Goal: Transaction & Acquisition: Download file/media

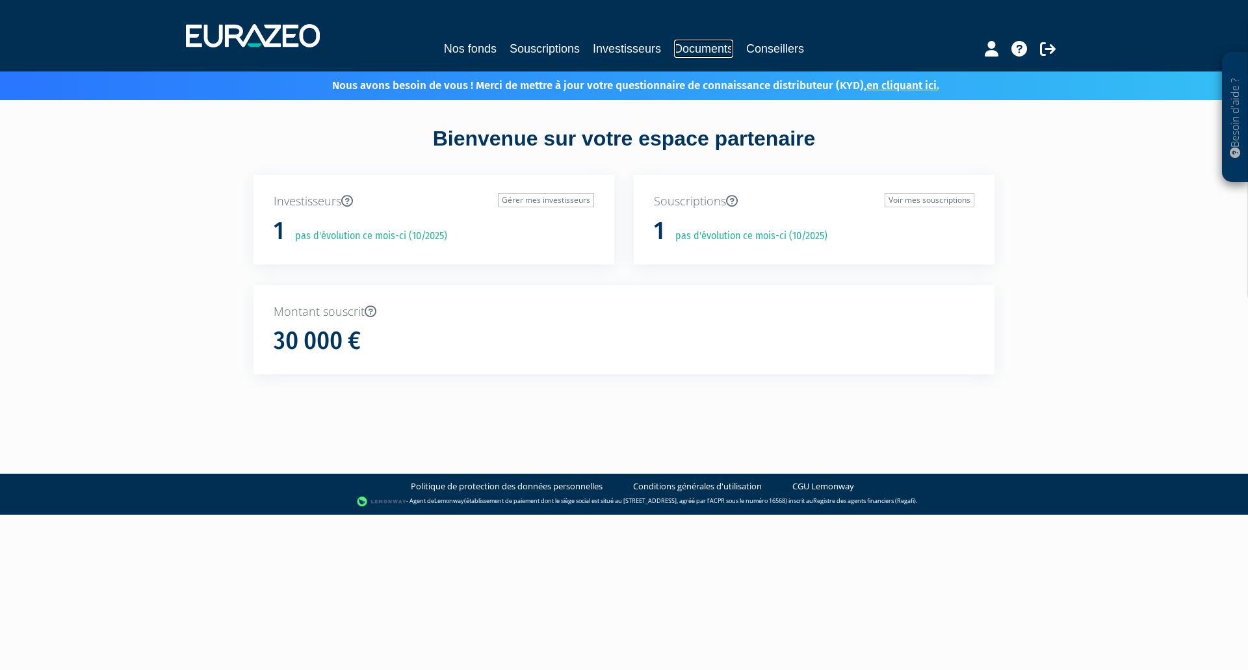
click at [696, 55] on link "Documents" at bounding box center [703, 49] width 59 height 18
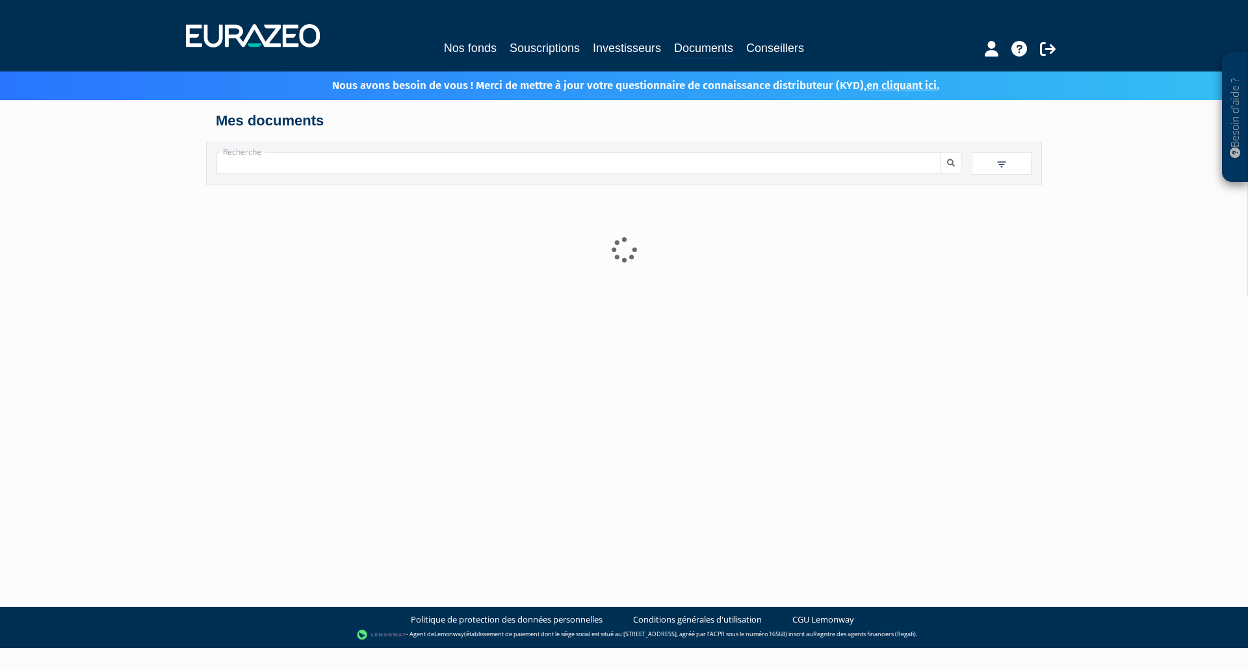
click at [339, 169] on input "Recherche" at bounding box center [578, 162] width 724 height 21
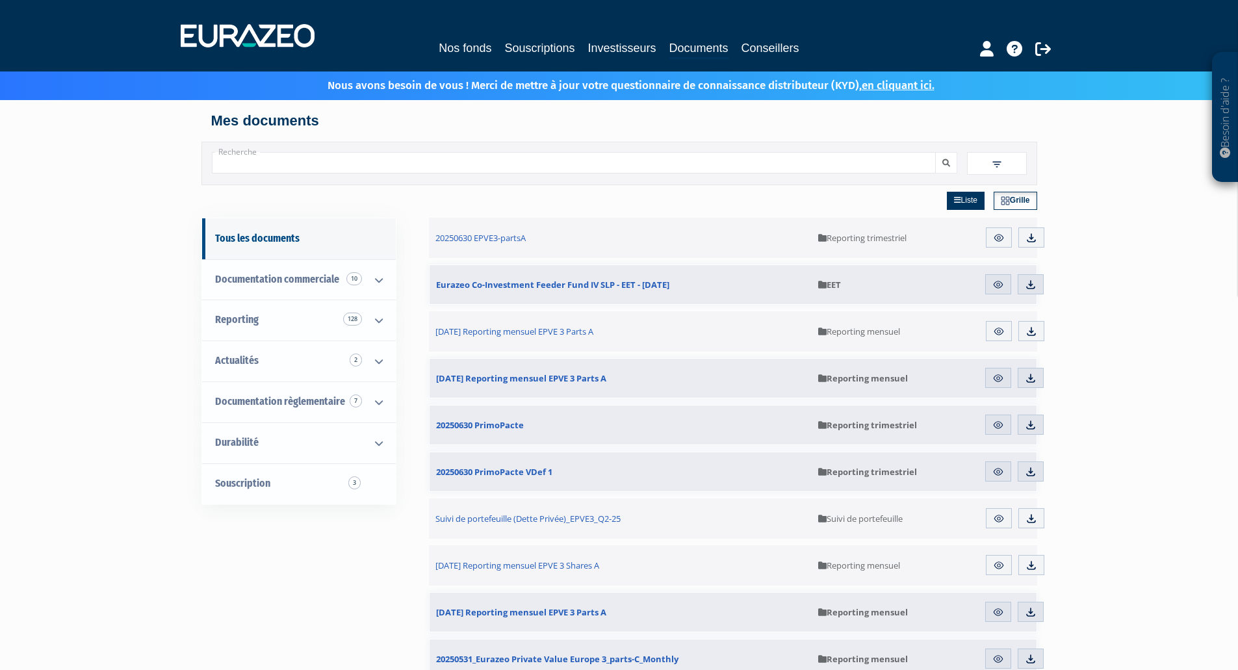
paste input "FR0013301553"
type input "FR0013301553"
click at [935, 152] on button "submit" at bounding box center [946, 162] width 22 height 21
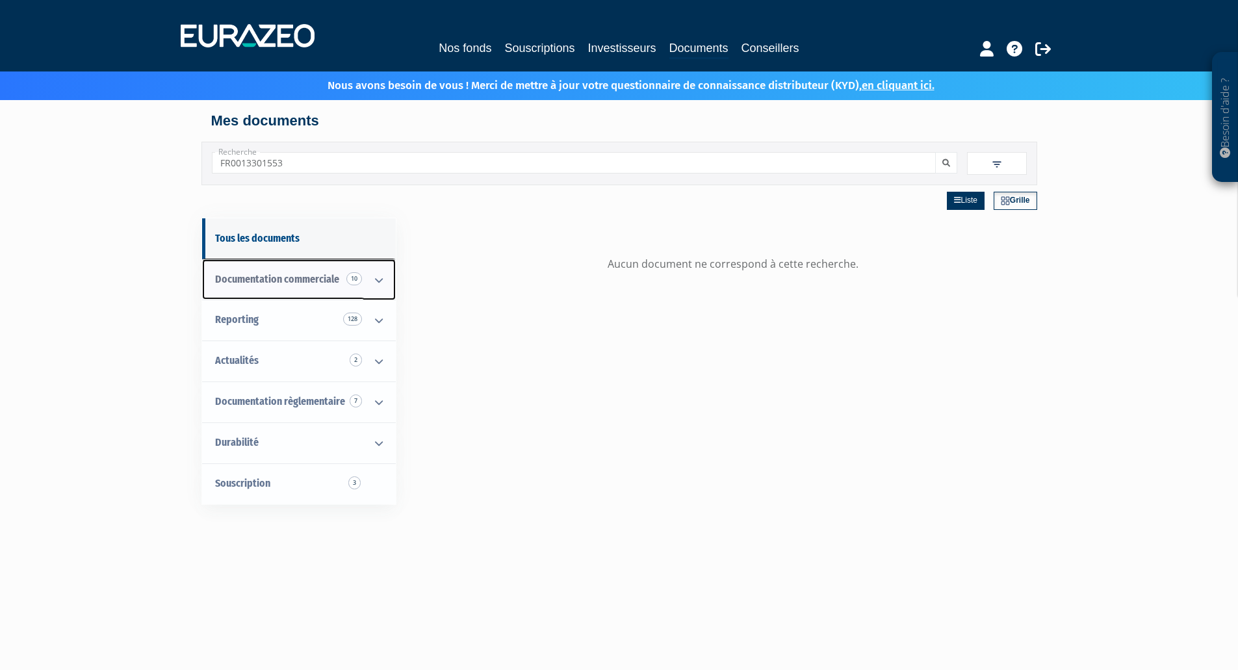
click at [328, 291] on link "Documentation commerciale 10" at bounding box center [299, 279] width 194 height 41
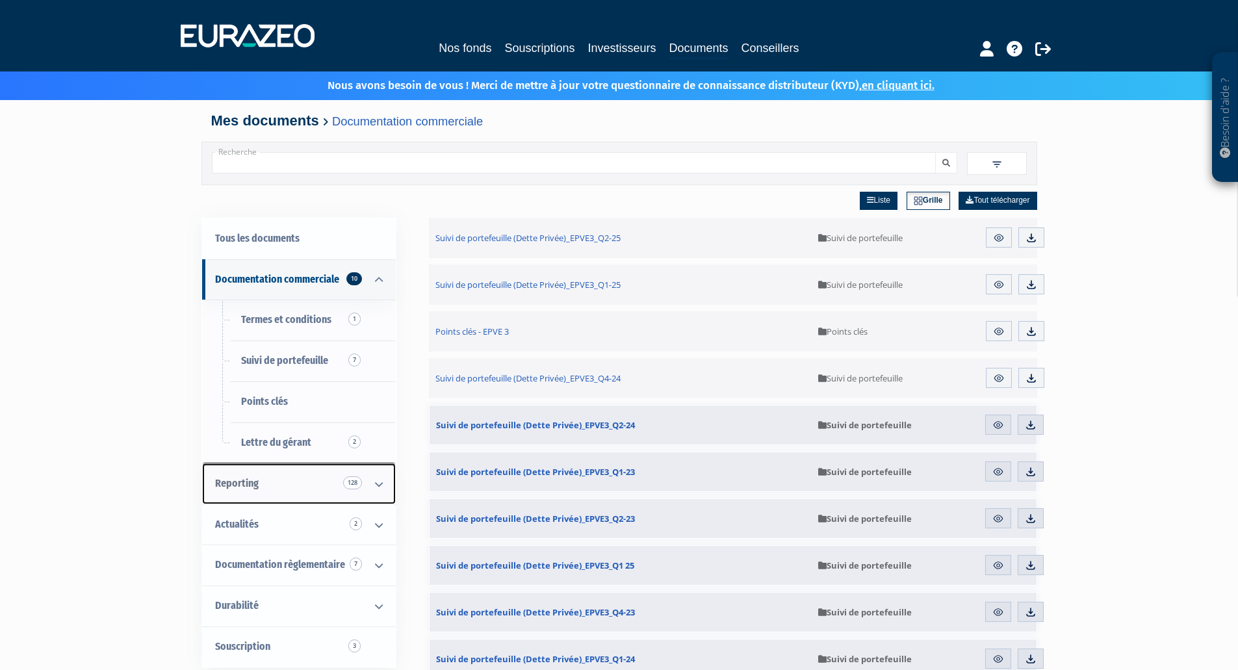
click at [285, 484] on link "Reporting 128" at bounding box center [299, 483] width 194 height 41
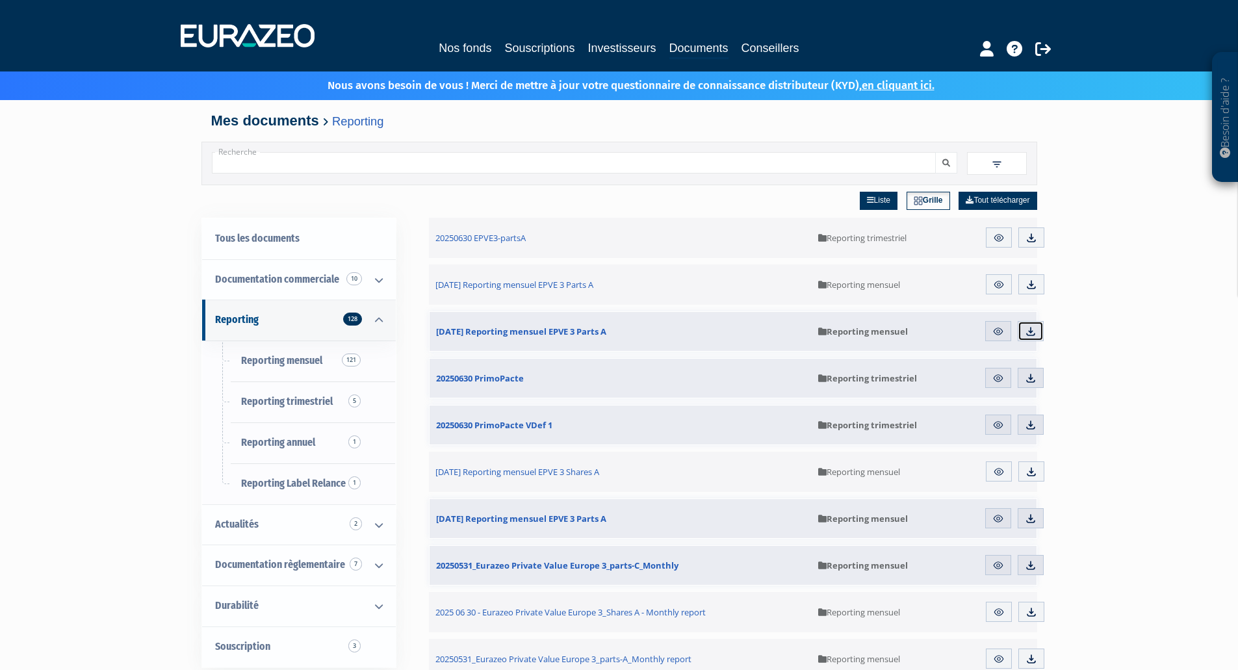
click at [1039, 333] on link "Télécharger" at bounding box center [1031, 331] width 26 height 21
